Goal: Information Seeking & Learning: Learn about a topic

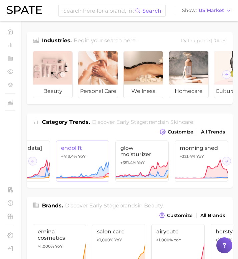
scroll to position [0, 37]
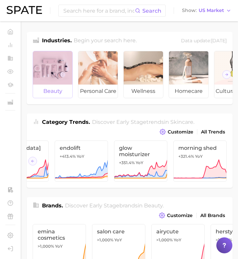
click at [65, 75] on div at bounding box center [52, 67] width 39 height 33
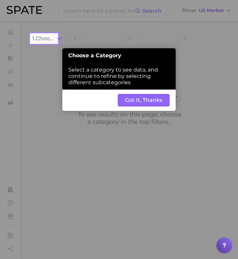
click at [150, 101] on button "Got It, Thanks" at bounding box center [144, 100] width 52 height 13
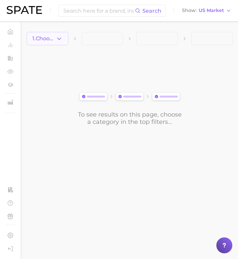
click at [61, 39] on icon "button" at bounding box center [59, 38] width 7 height 7
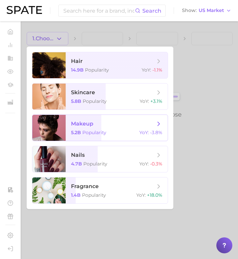
click at [73, 127] on span "makeup 5.2b Popularity YoY : -3.8%" at bounding box center [117, 128] width 102 height 26
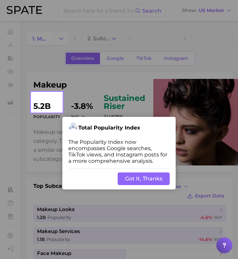
click at [138, 172] on div "Back Got It, Thanks" at bounding box center [118, 178] width 113 height 21
click at [135, 178] on button "Got It, Thanks" at bounding box center [144, 178] width 52 height 13
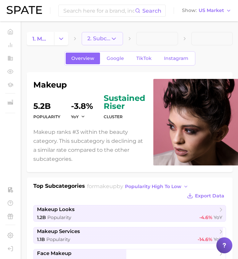
click at [119, 43] on button "2. Subcategory" at bounding box center [103, 38] width 42 height 13
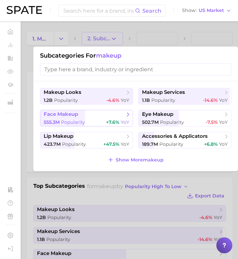
click at [104, 114] on span "face makeup" at bounding box center [84, 114] width 81 height 7
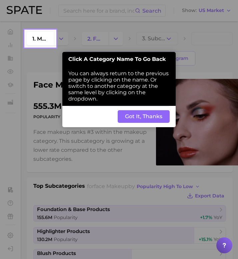
click at [134, 119] on button "Got It, Thanks" at bounding box center [144, 116] width 52 height 13
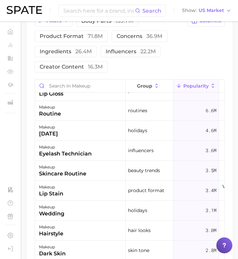
scroll to position [280, 0]
